Goal: Information Seeking & Learning: Learn about a topic

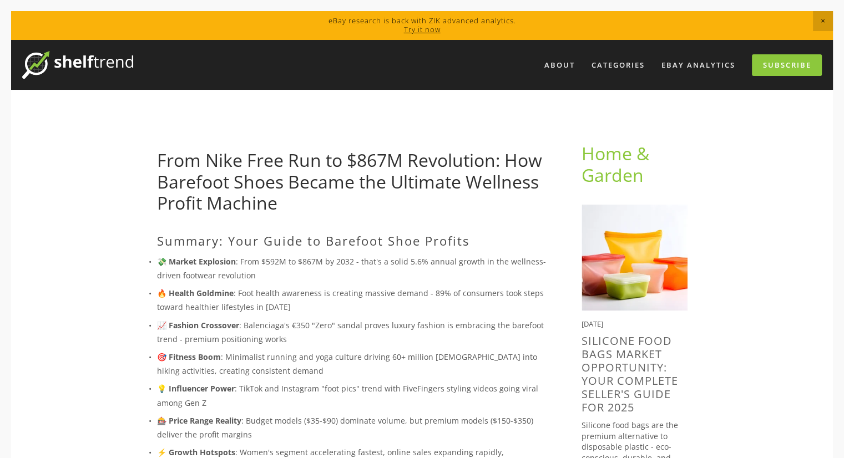
click at [321, 175] on link "From Nike Free Run to $867M Revolution: How Barefoot Shoes Became the Ultimate …" at bounding box center [349, 181] width 385 height 67
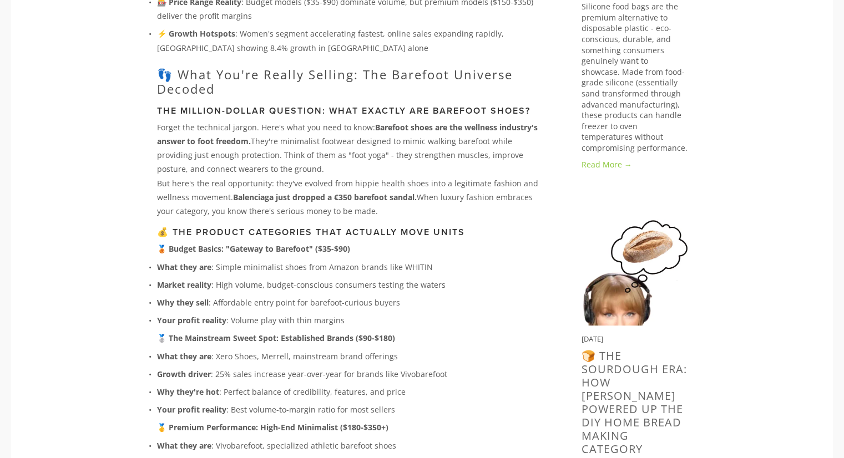
scroll to position [426, 0]
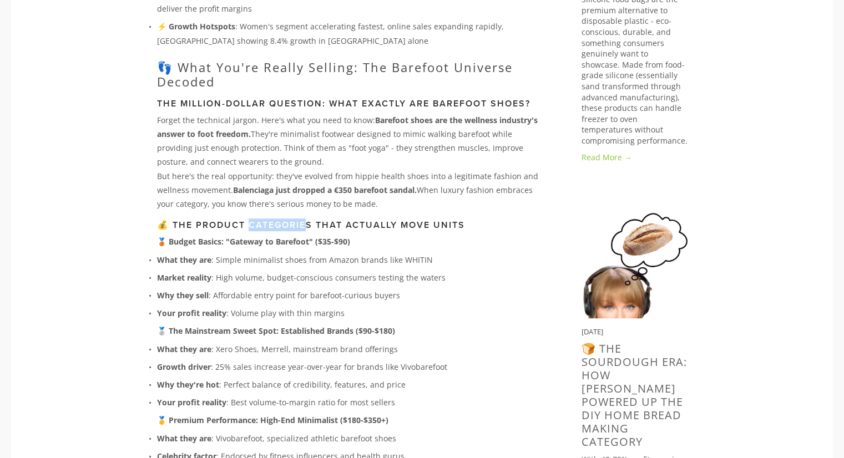
drag, startPoint x: 248, startPoint y: 220, endPoint x: 308, endPoint y: 211, distance: 60.0
drag, startPoint x: 252, startPoint y: 240, endPoint x: 288, endPoint y: 236, distance: 36.3
click at [288, 236] on strong "🥉 Budget Basics: "Gateway to Barefoot" ($35-$90)" at bounding box center [253, 241] width 193 height 11
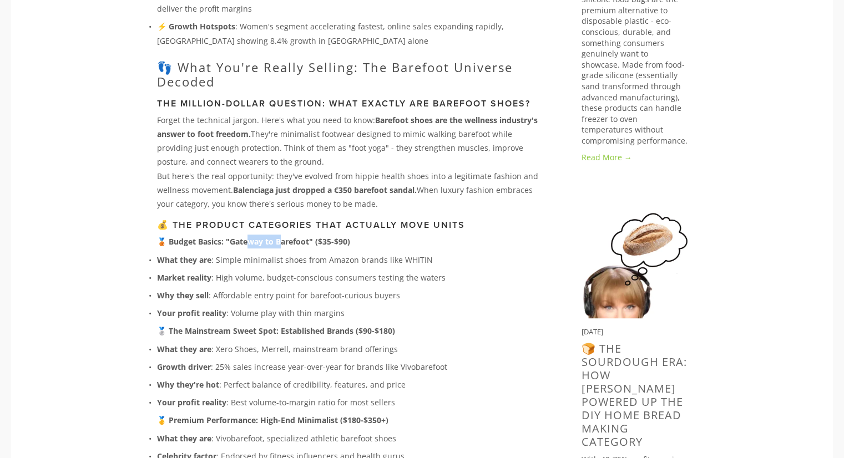
click at [288, 236] on strong "🥉 Budget Basics: "Gateway to Barefoot" ($35-$90)" at bounding box center [253, 241] width 193 height 11
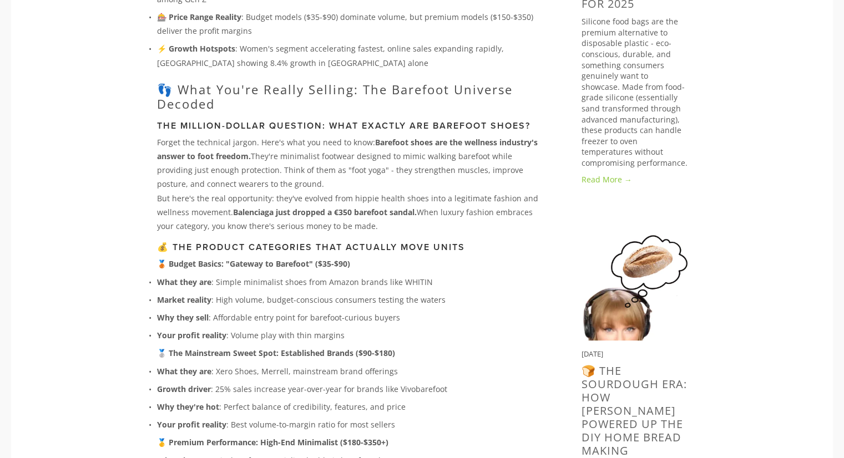
scroll to position [405, 0]
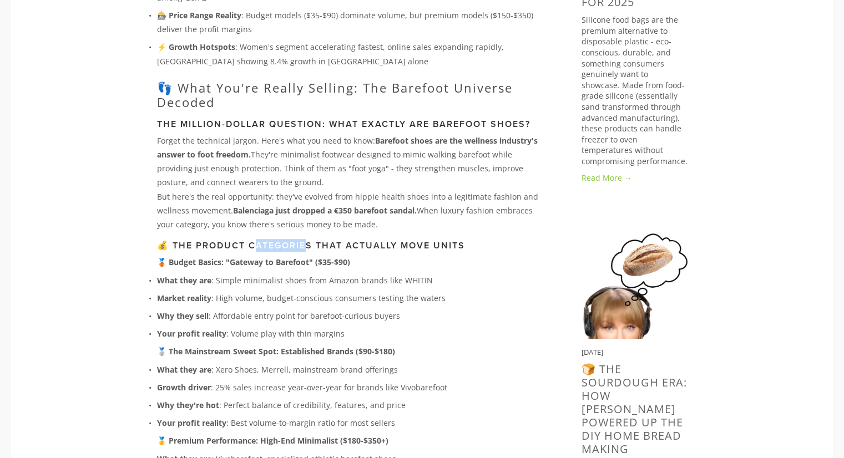
drag, startPoint x: 258, startPoint y: 248, endPoint x: 309, endPoint y: 246, distance: 51.0
click at [309, 246] on h3 "💰 The Product Categories That Actually Move Units" at bounding box center [351, 245] width 389 height 11
drag, startPoint x: 237, startPoint y: 265, endPoint x: 288, endPoint y: 258, distance: 51.4
click at [288, 258] on strong "🥉 Budget Basics: "Gateway to Barefoot" ($35-$90)" at bounding box center [253, 262] width 193 height 11
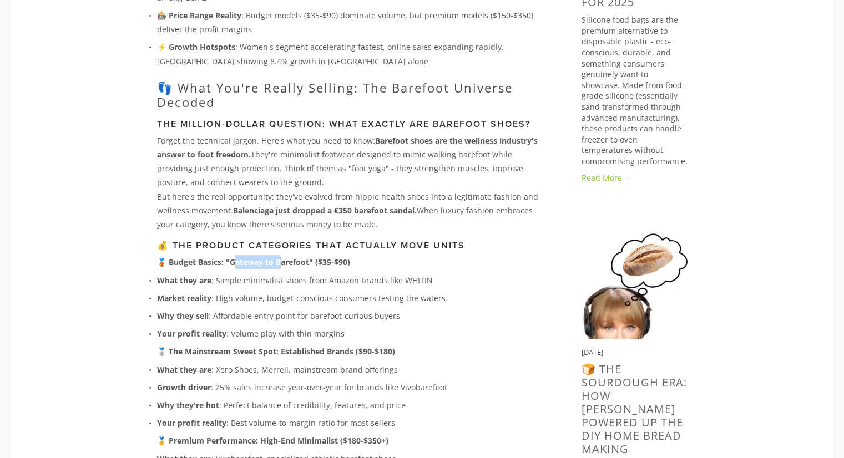
click at [288, 258] on strong "🥉 Budget Basics: "Gateway to Barefoot" ($35-$90)" at bounding box center [253, 262] width 193 height 11
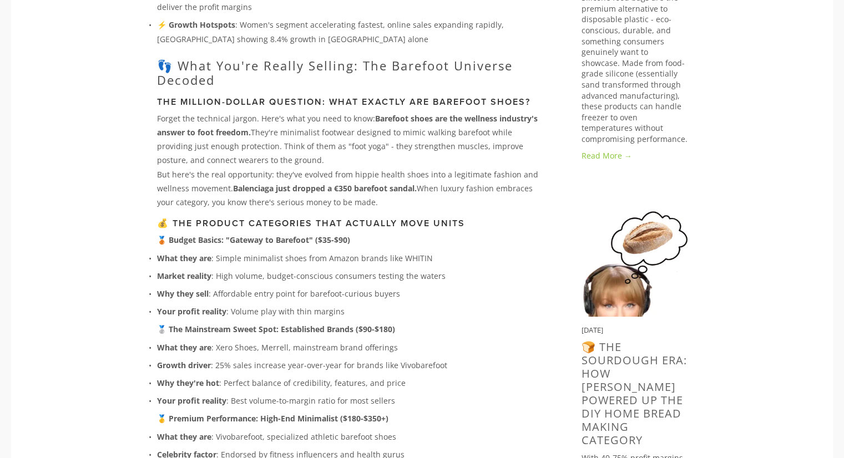
scroll to position [428, 0]
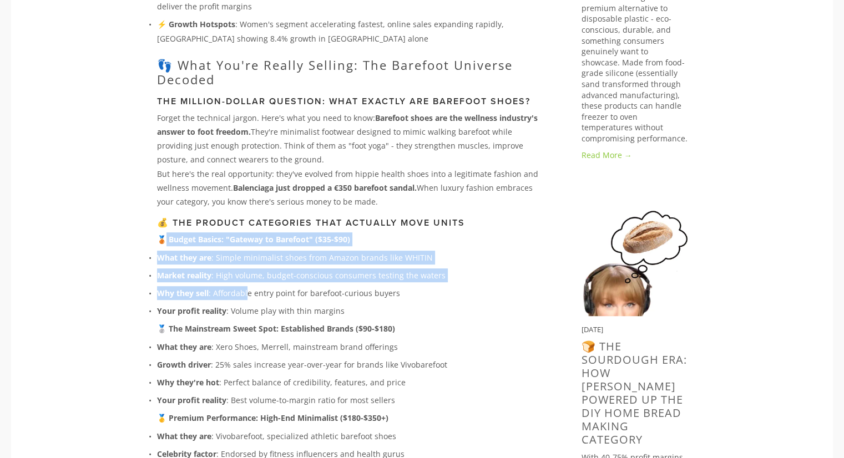
drag, startPoint x: 163, startPoint y: 241, endPoint x: 250, endPoint y: 292, distance: 101.2
click at [250, 292] on p "Why they sell : Affordable entry point for barefoot-curious buyers" at bounding box center [351, 293] width 389 height 14
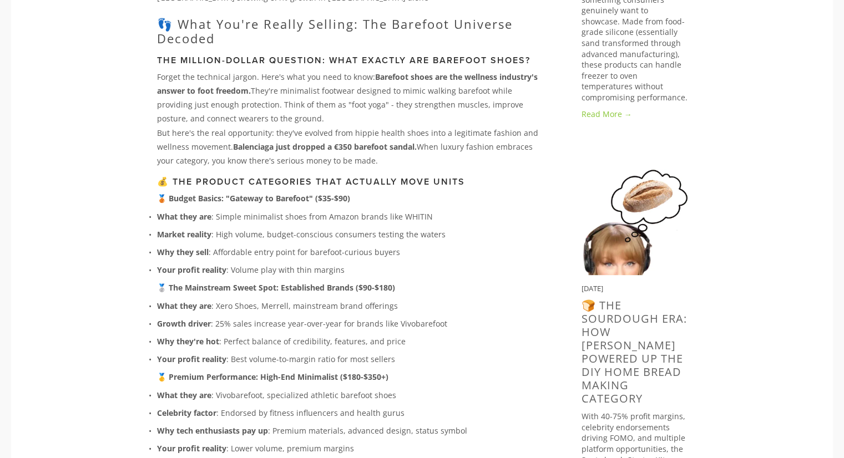
scroll to position [470, 0]
drag, startPoint x: 165, startPoint y: 286, endPoint x: 248, endPoint y: 284, distance: 83.2
click at [248, 284] on strong "🥈 The Mainstream Sweet Spot: Established Brands ($90-$180)" at bounding box center [276, 287] width 238 height 11
drag, startPoint x: 235, startPoint y: 322, endPoint x: 286, endPoint y: 327, distance: 51.2
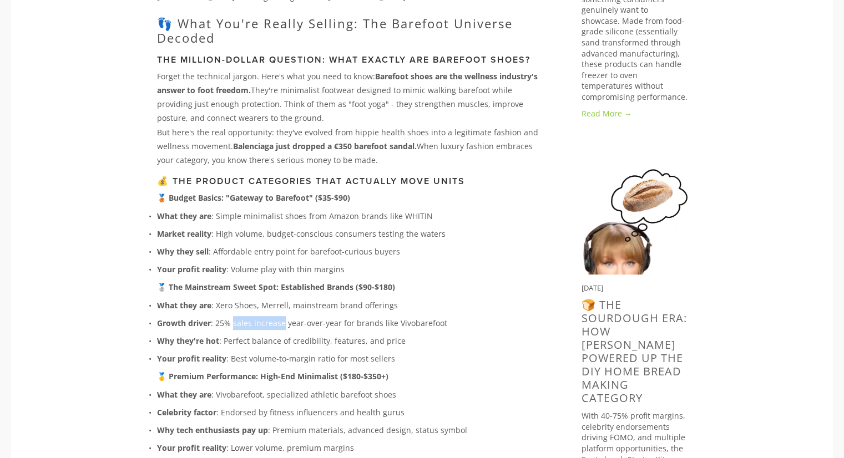
click at [286, 327] on p "Growth driver : 25% sales increase year-over-year for brands like Vivobarefoot" at bounding box center [351, 323] width 389 height 14
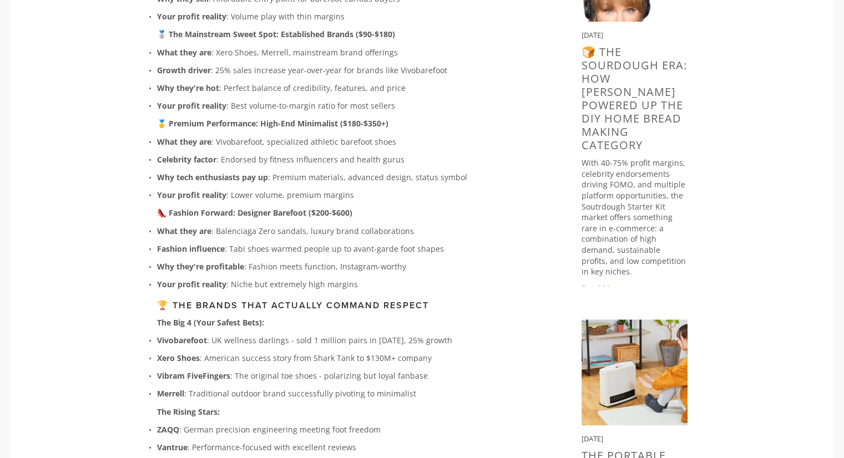
scroll to position [725, 0]
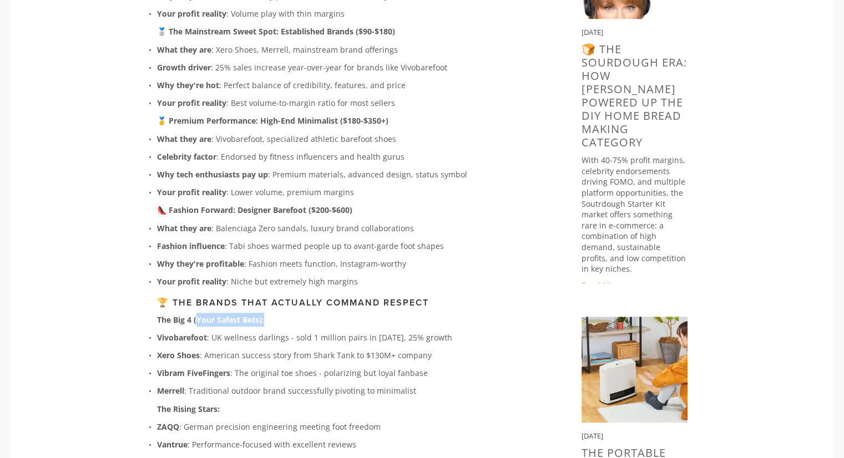
drag, startPoint x: 199, startPoint y: 317, endPoint x: 275, endPoint y: 313, distance: 76.6
click at [275, 313] on p "The Big 4 (Your Safest Bets):" at bounding box center [351, 320] width 389 height 14
drag, startPoint x: 153, startPoint y: 337, endPoint x: 205, endPoint y: 331, distance: 53.0
click at [205, 331] on p "Vivobarefoot : UK wellness darlings - sold 1 million pairs in [DATE], 25% growth" at bounding box center [351, 338] width 389 height 14
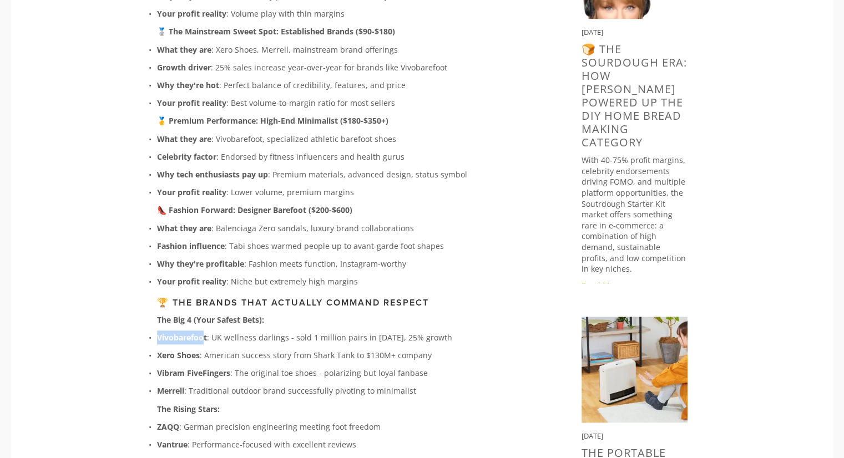
click at [205, 332] on strong "Vivobarefoot" at bounding box center [182, 337] width 50 height 11
drag, startPoint x: 157, startPoint y: 355, endPoint x: 210, endPoint y: 355, distance: 53.2
click at [210, 355] on p "Xero Shoes : American success story from Shark Tank to $130M+ company" at bounding box center [351, 355] width 389 height 14
drag, startPoint x: 155, startPoint y: 369, endPoint x: 198, endPoint y: 370, distance: 43.3
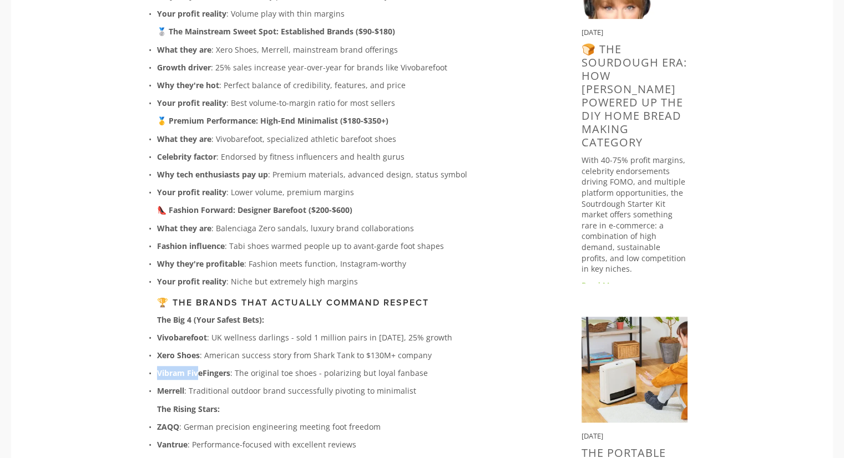
click at [198, 370] on p "Vibram FiveFingers : The original toe shoes - polarizing but loyal fanbase" at bounding box center [351, 373] width 389 height 14
click at [198, 370] on strong "Vibram FiveFingers" at bounding box center [193, 373] width 73 height 11
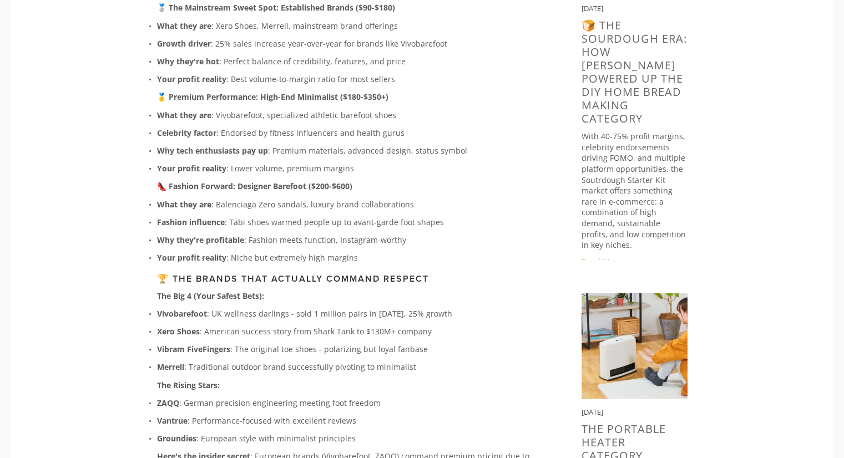
scroll to position [750, 0]
drag, startPoint x: 153, startPoint y: 364, endPoint x: 309, endPoint y: 362, distance: 155.9
click at [309, 362] on p "Merrell : Traditional outdoor brand successfully pivoting to minimalist" at bounding box center [351, 366] width 389 height 14
drag, startPoint x: 233, startPoint y: 367, endPoint x: 272, endPoint y: 363, distance: 38.5
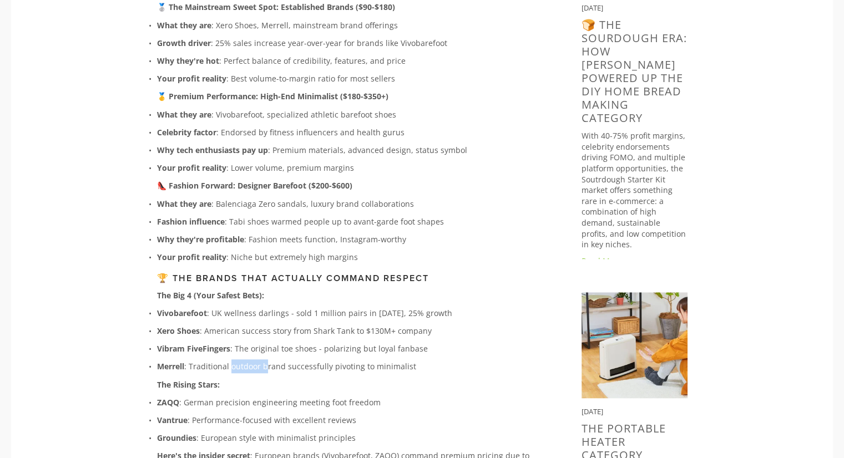
click at [272, 363] on p "Merrell : Traditional outdoor brand successfully pivoting to minimalist" at bounding box center [351, 366] width 389 height 14
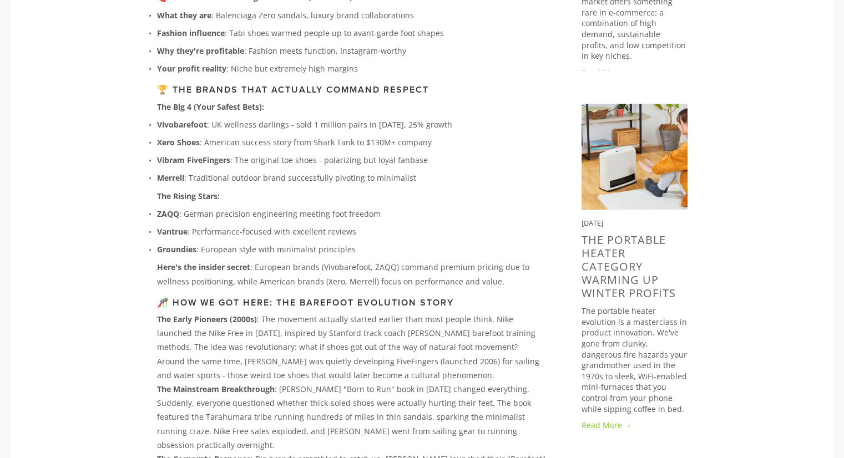
scroll to position [939, 0]
click at [324, 305] on h3 "🎢 How We Got Here: The Barefoot Evolution Story" at bounding box center [351, 301] width 389 height 11
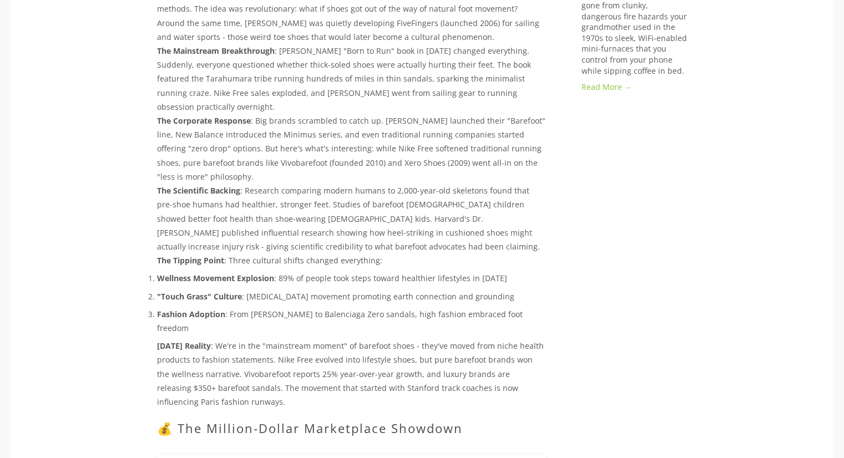
scroll to position [1277, 0]
drag, startPoint x: 298, startPoint y: 287, endPoint x: 401, endPoint y: 302, distance: 104.3
click at [401, 302] on ol "Wellness Movement Explosion : 89% of people took steps toward healthier lifesty…" at bounding box center [351, 303] width 389 height 64
click at [401, 302] on p ""Touch Grass" Culture : [MEDICAL_DATA] movement promoting earth connection and …" at bounding box center [351, 296] width 389 height 14
drag, startPoint x: 383, startPoint y: 296, endPoint x: 512, endPoint y: 289, distance: 129.9
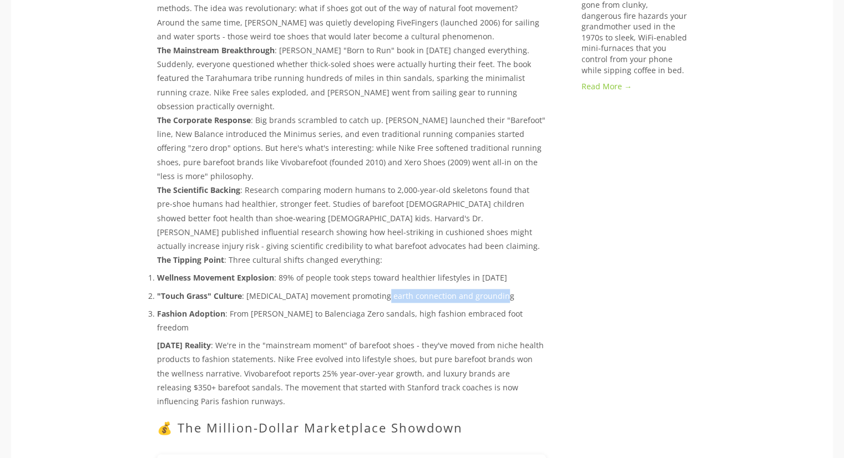
click at [512, 289] on p ""Touch Grass" Culture : [MEDICAL_DATA] movement promoting earth connection and …" at bounding box center [351, 296] width 389 height 14
drag, startPoint x: 509, startPoint y: 293, endPoint x: 385, endPoint y: 292, distance: 123.1
click at [385, 292] on p ""Touch Grass" Culture : [MEDICAL_DATA] movement promoting earth connection and …" at bounding box center [351, 296] width 389 height 14
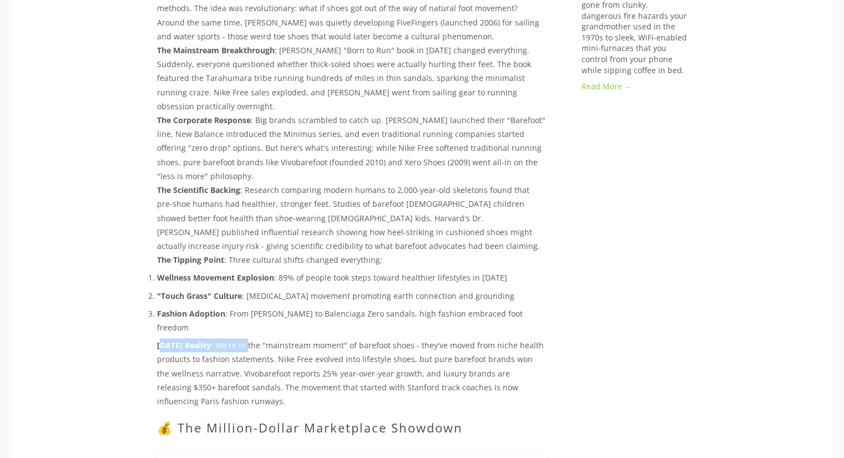
drag, startPoint x: 163, startPoint y: 345, endPoint x: 253, endPoint y: 348, distance: 89.9
click at [253, 348] on p "[DATE] Reality : We're in the "mainstream moment" of barefoot shoes - they've m…" at bounding box center [351, 373] width 389 height 70
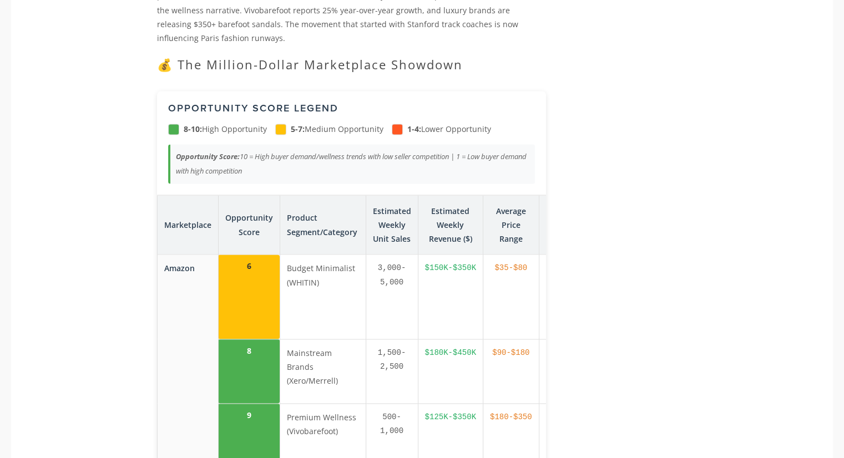
scroll to position [1639, 0]
drag, startPoint x: 242, startPoint y: 160, endPoint x: 342, endPoint y: 161, distance: 99.8
click at [342, 161] on div "Opportunity Score: 10 = High buyer demand/wellness trends with low seller compe…" at bounding box center [351, 164] width 367 height 39
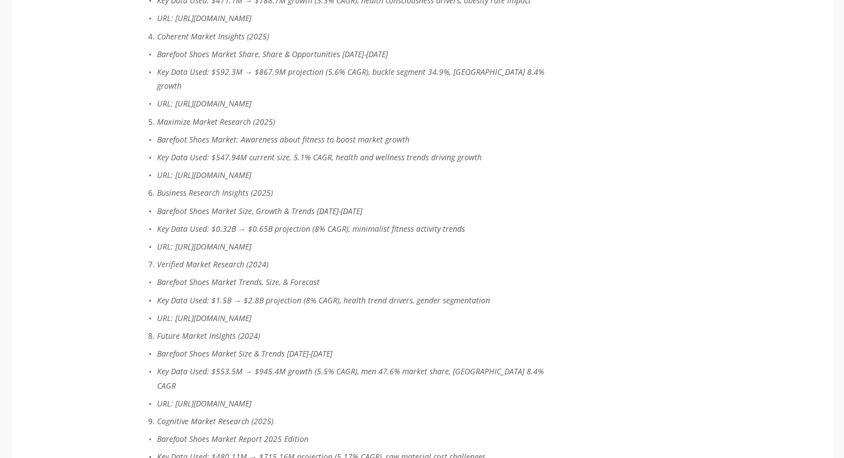
scroll to position [4356, 0]
